Goal: Transaction & Acquisition: Download file/media

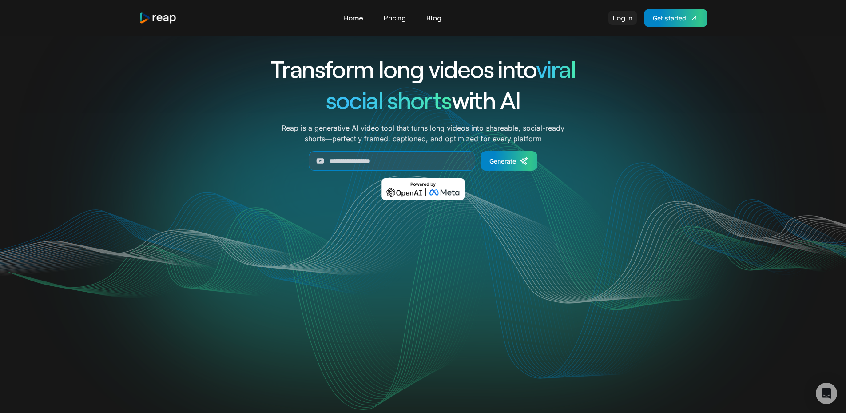
click at [634, 18] on link "Log in" at bounding box center [622, 18] width 28 height 14
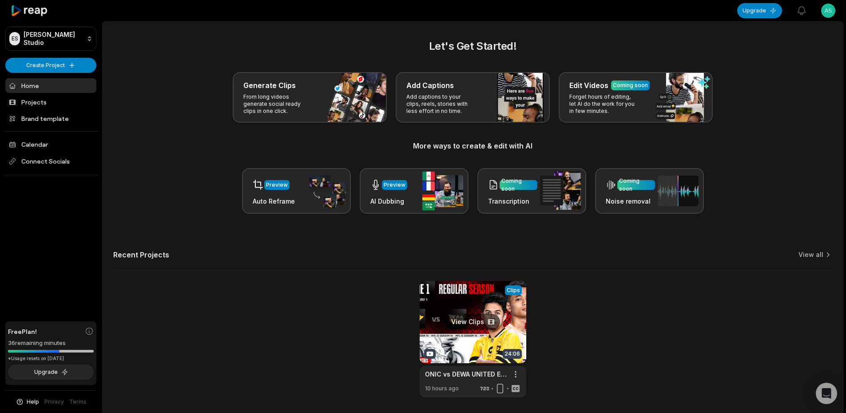
click at [470, 317] on link at bounding box center [473, 339] width 107 height 116
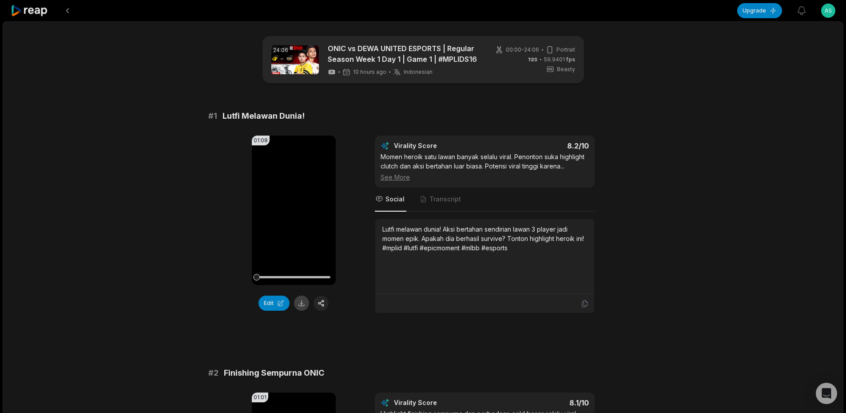
click at [305, 308] on button at bounding box center [301, 302] width 15 height 15
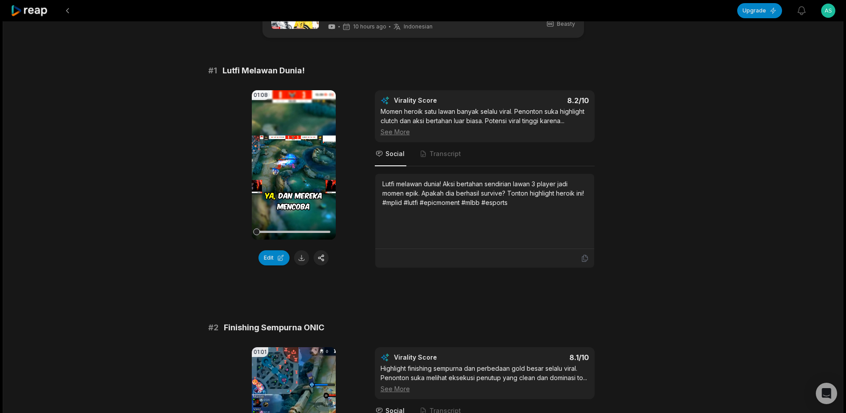
scroll to position [222, 0]
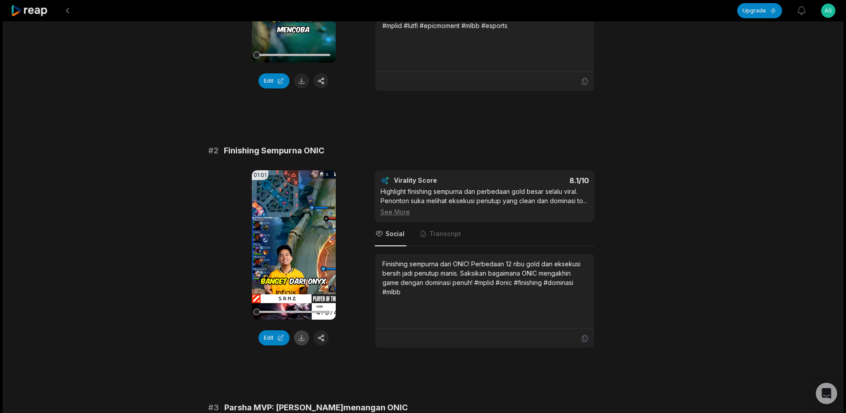
click at [301, 335] on button at bounding box center [301, 337] width 15 height 15
